Goal: Find specific page/section: Find specific page/section

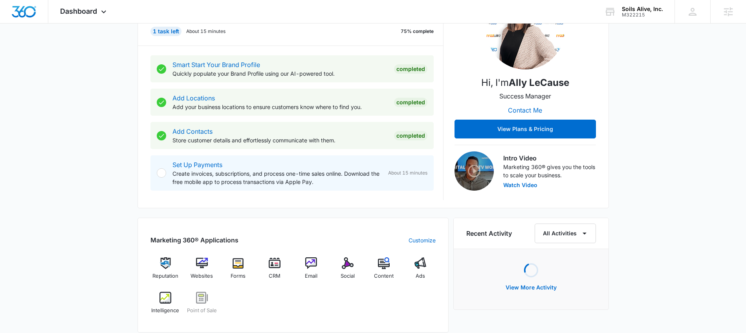
scroll to position [127, 0]
drag, startPoint x: 276, startPoint y: 311, endPoint x: 261, endPoint y: 299, distance: 19.1
click at [276, 311] on div "Reputation Websites Forms CRM Email Social Content Ads Intelligence Point of Sa…" at bounding box center [292, 288] width 285 height 62
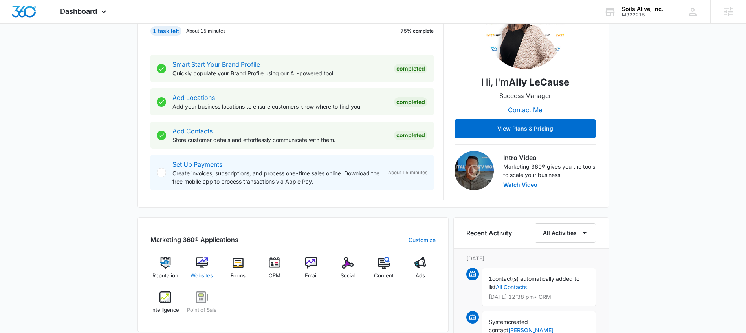
click at [206, 268] on img at bounding box center [202, 263] width 12 height 12
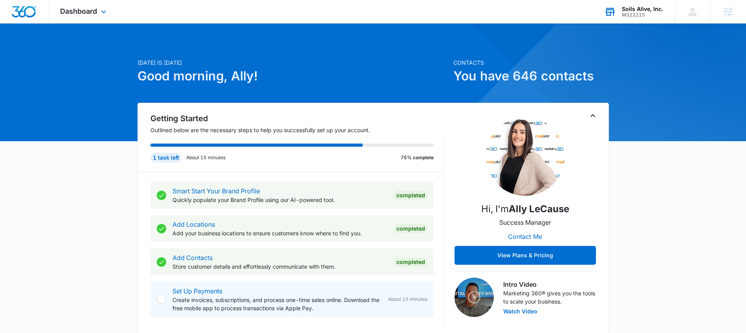
click at [647, 12] on div "M322215" at bounding box center [641, 14] width 41 height 5
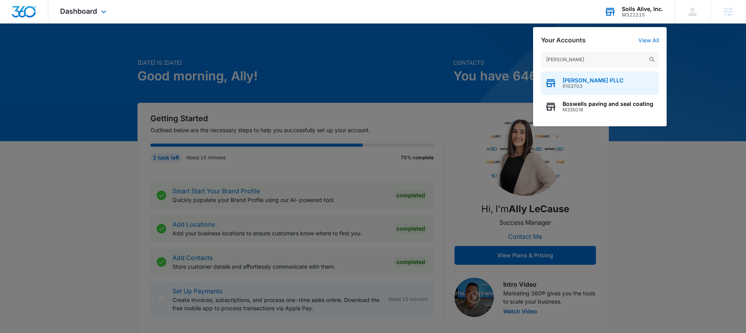
type input "[PERSON_NAME]"
click at [579, 81] on span "[PERSON_NAME] PLLC" at bounding box center [592, 80] width 61 height 6
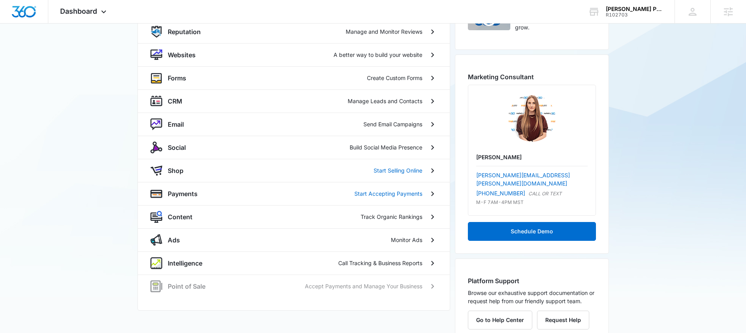
scroll to position [110, 0]
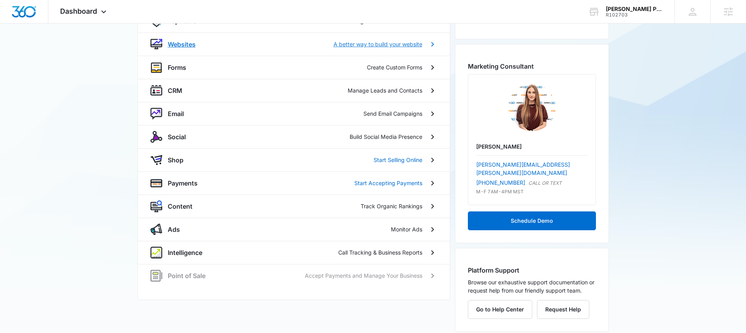
click at [176, 49] on div "Websites A better way to build your website" at bounding box center [293, 44] width 287 height 12
